Goal: Task Accomplishment & Management: Manage account settings

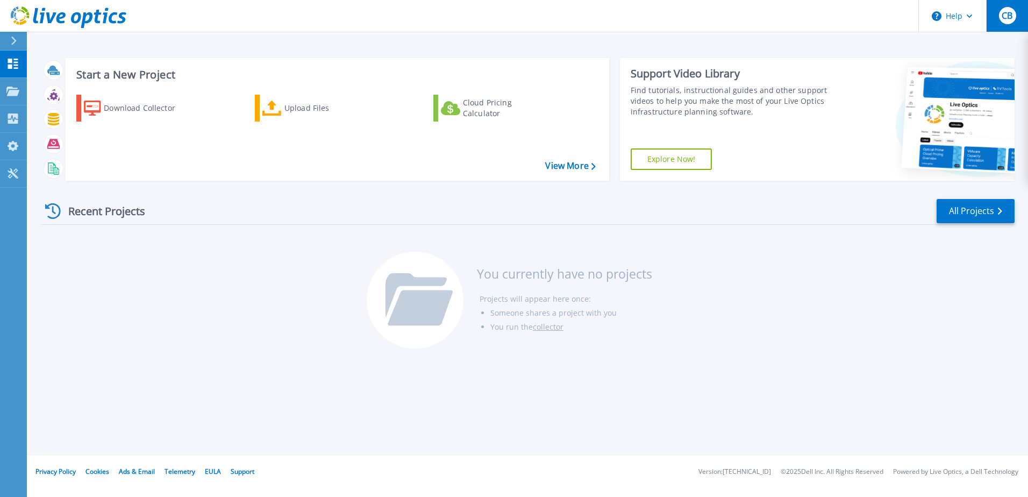
click at [1003, 13] on span "CB" at bounding box center [1007, 15] width 11 height 9
click at [13, 88] on icon at bounding box center [12, 91] width 13 height 9
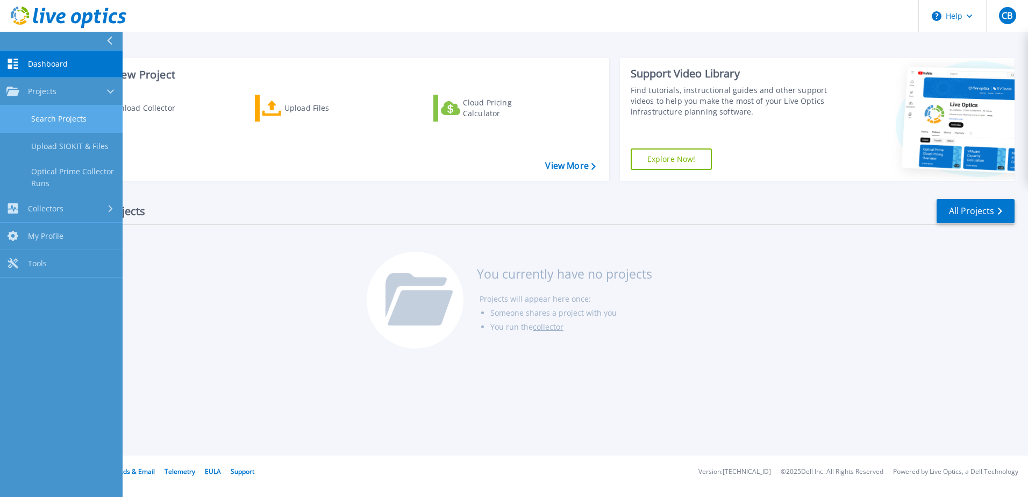
click at [39, 122] on link "Search Projects" at bounding box center [61, 118] width 123 height 27
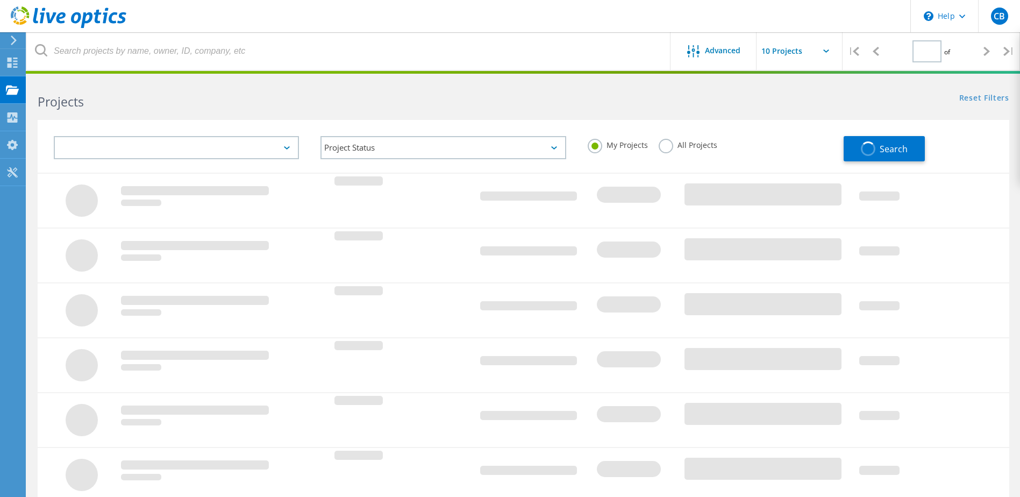
type input "1"
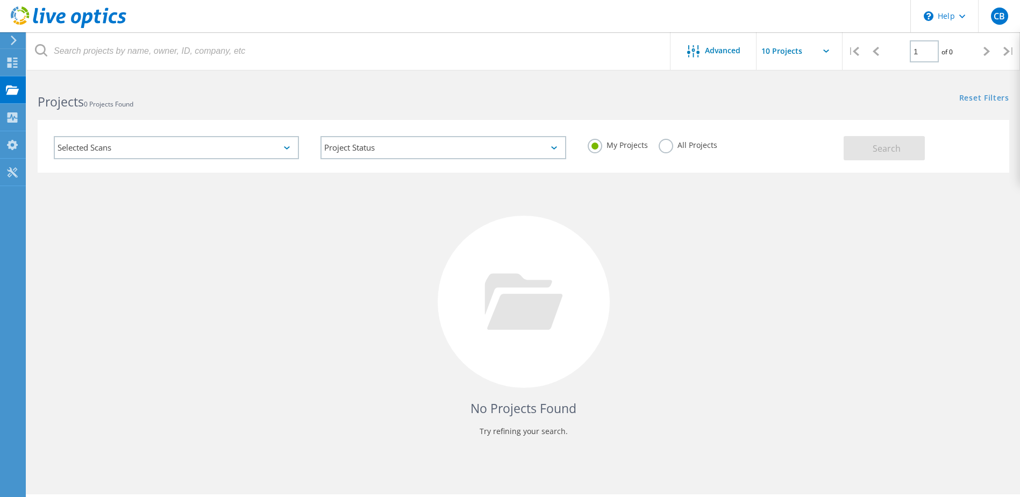
click at [274, 149] on div "Selected Scans" at bounding box center [176, 147] width 245 height 23
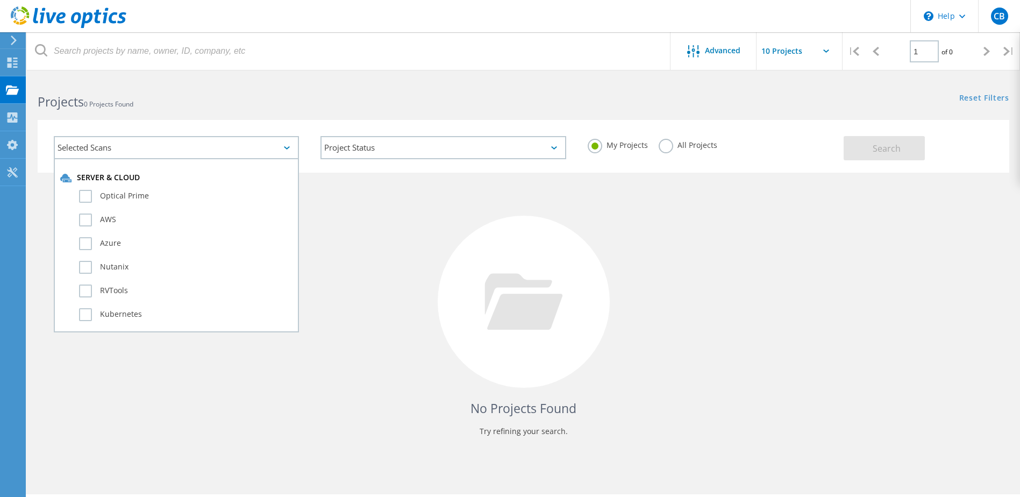
click at [274, 149] on div "Selected Scans" at bounding box center [176, 147] width 245 height 23
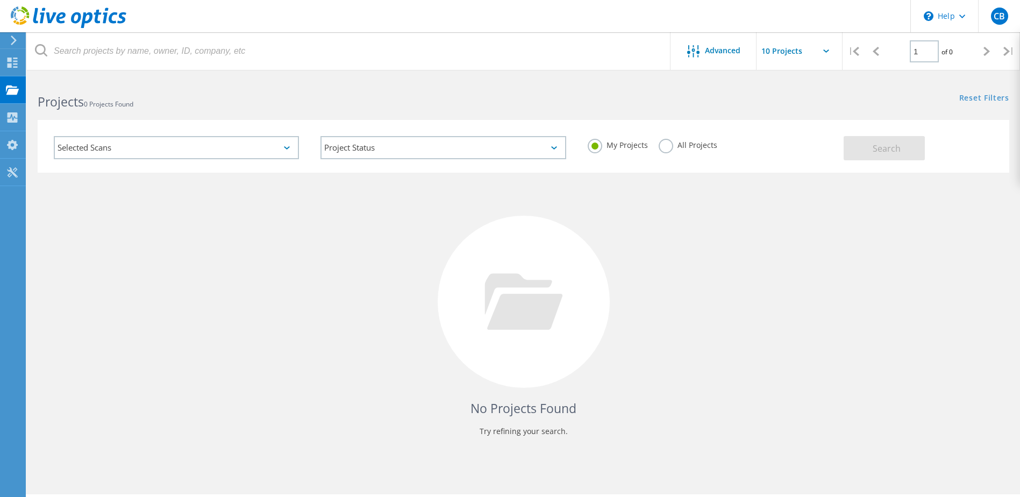
click at [690, 145] on label "All Projects" at bounding box center [688, 144] width 59 height 10
click at [0, 0] on input "All Projects" at bounding box center [0, 0] width 0 height 0
click at [873, 148] on button "Search" at bounding box center [884, 148] width 81 height 24
click at [780, 53] on input "text" at bounding box center [811, 51] width 108 height 38
click at [338, 306] on div "No Projects Found Try refining your search." at bounding box center [524, 312] width 972 height 278
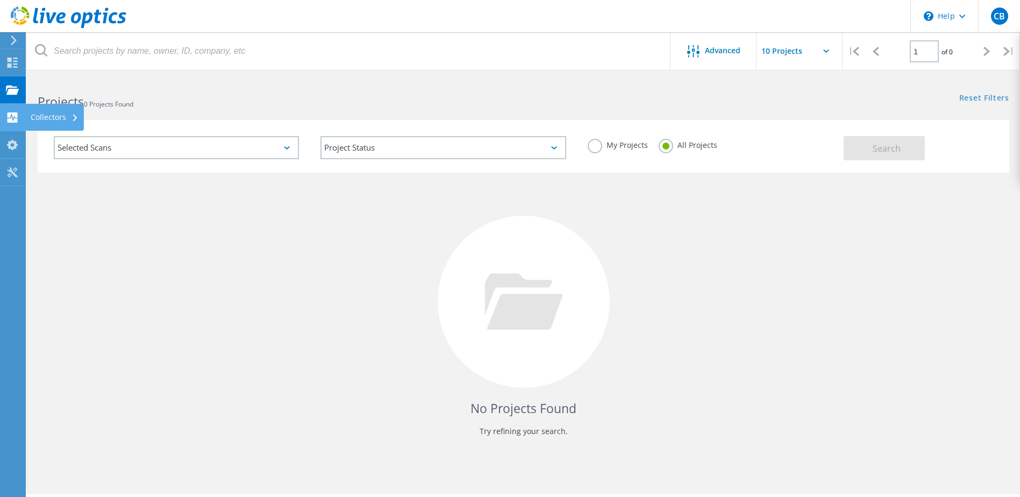
click at [8, 121] on use at bounding box center [13, 117] width 10 height 10
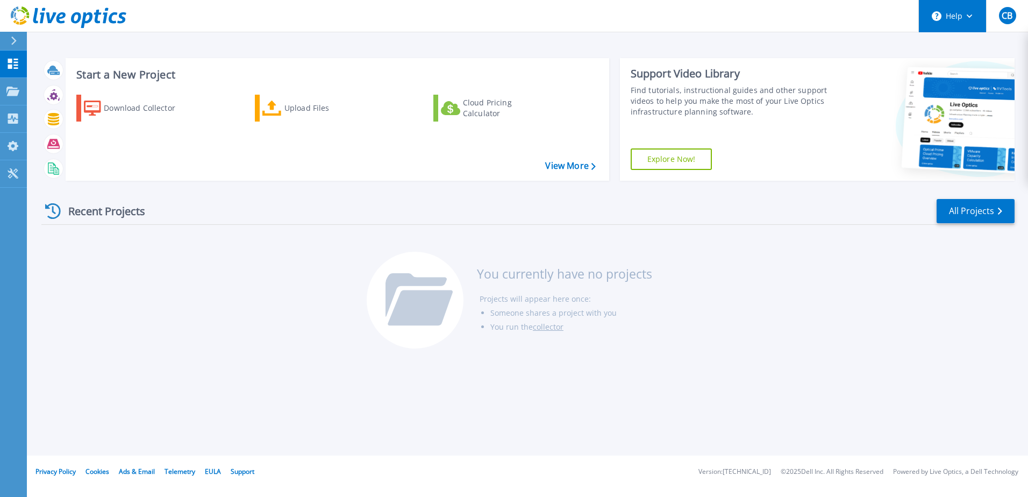
click at [960, 14] on button "Help" at bounding box center [952, 16] width 67 height 32
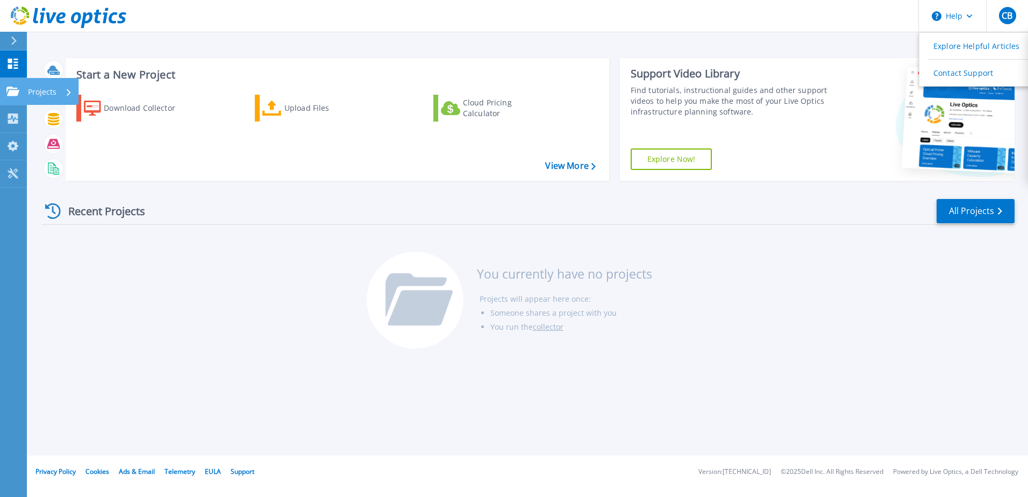
click at [9, 90] on icon at bounding box center [12, 91] width 13 height 9
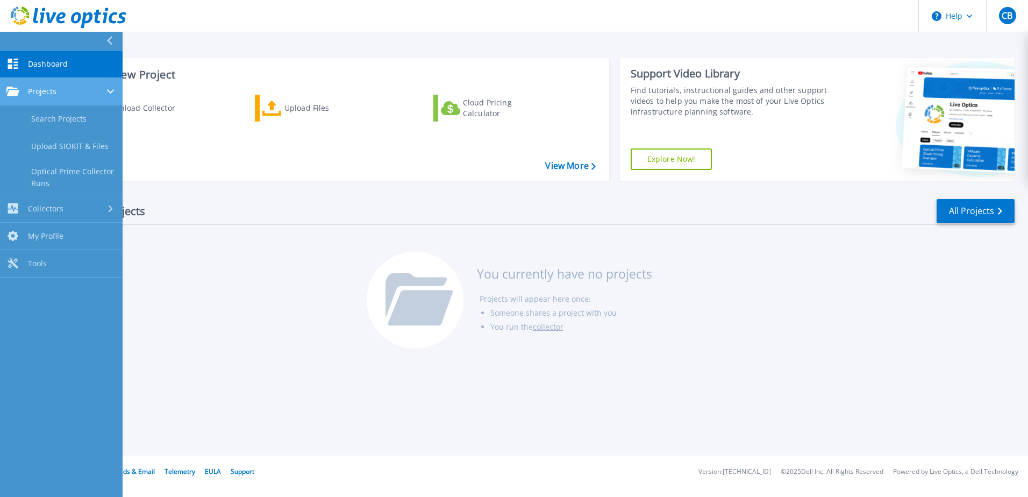
click at [9, 90] on icon at bounding box center [12, 91] width 13 height 9
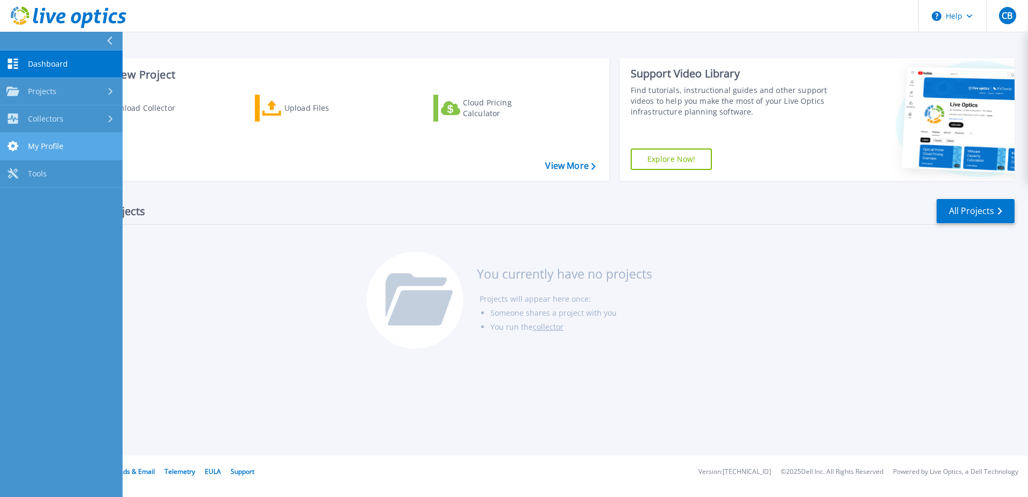
click at [27, 146] on link "My Profile My Profile" at bounding box center [61, 146] width 123 height 27
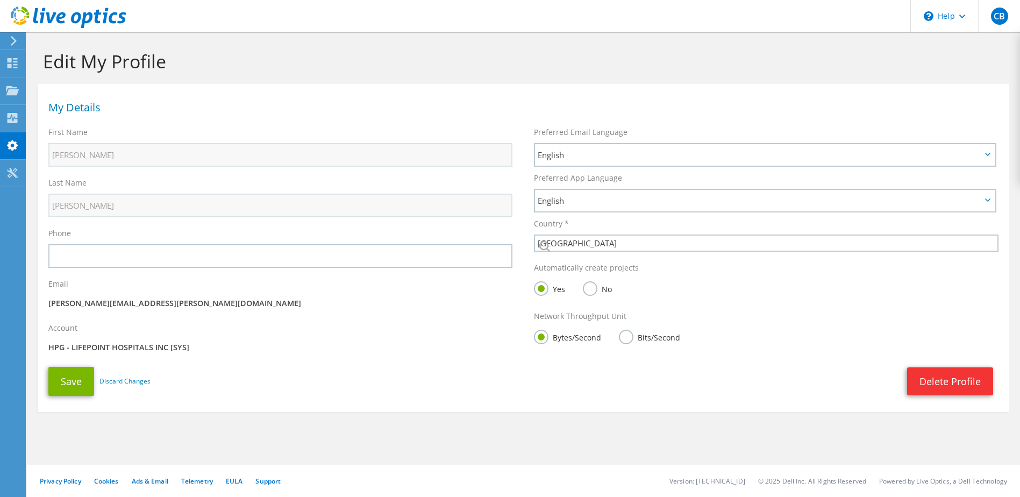
select select "224"
click at [17, 39] on icon at bounding box center [14, 41] width 8 height 10
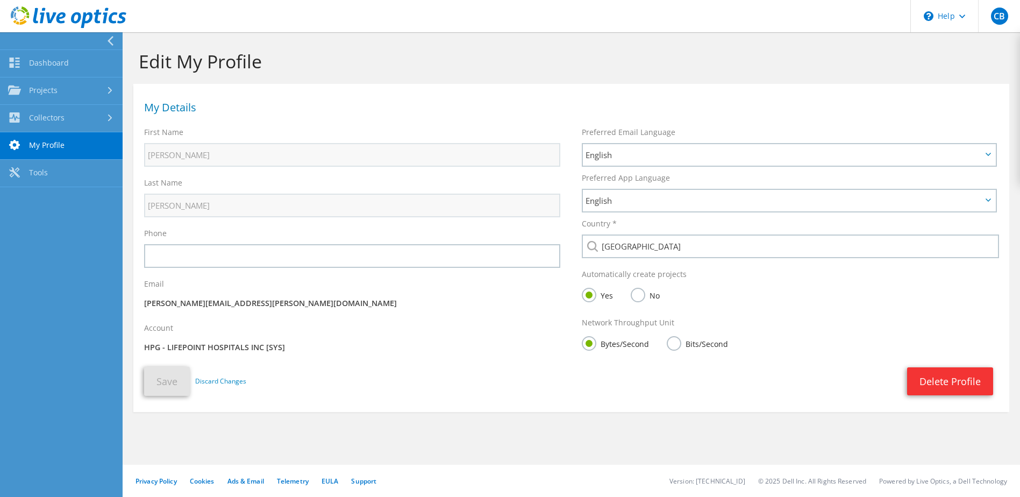
click at [400, 94] on div "My Details" at bounding box center [571, 105] width 876 height 32
